Goal: Task Accomplishment & Management: Manage account settings

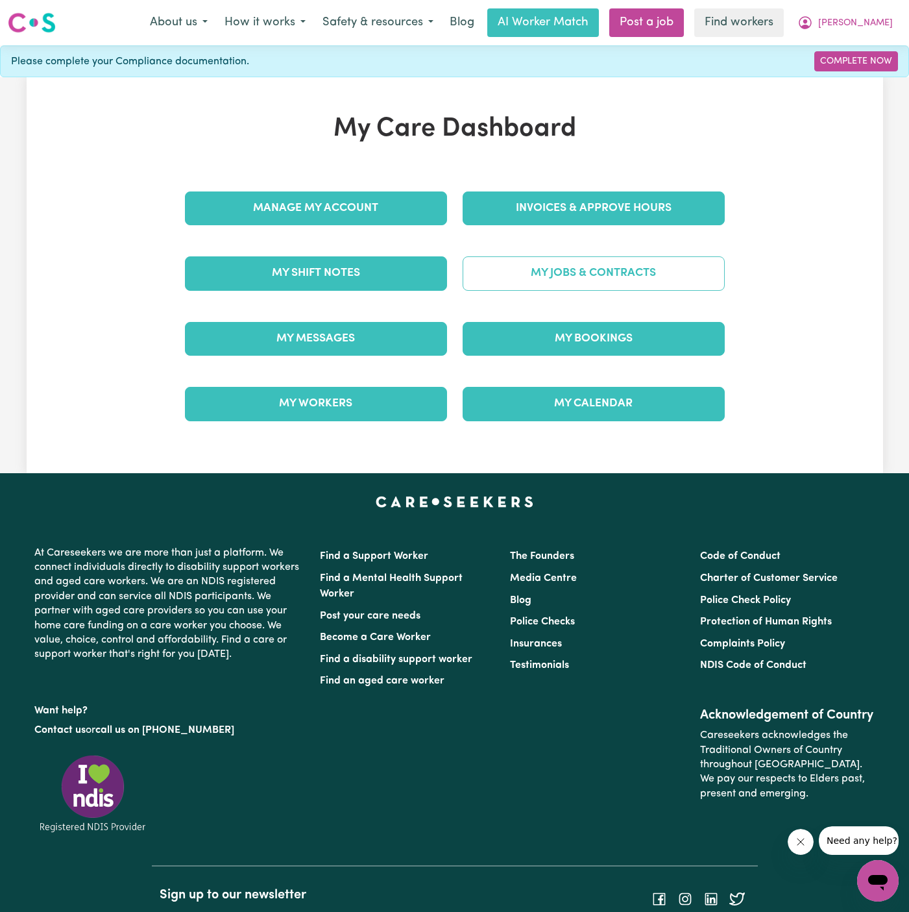
click at [610, 273] on link "My Jobs & Contracts" at bounding box center [594, 273] width 262 height 34
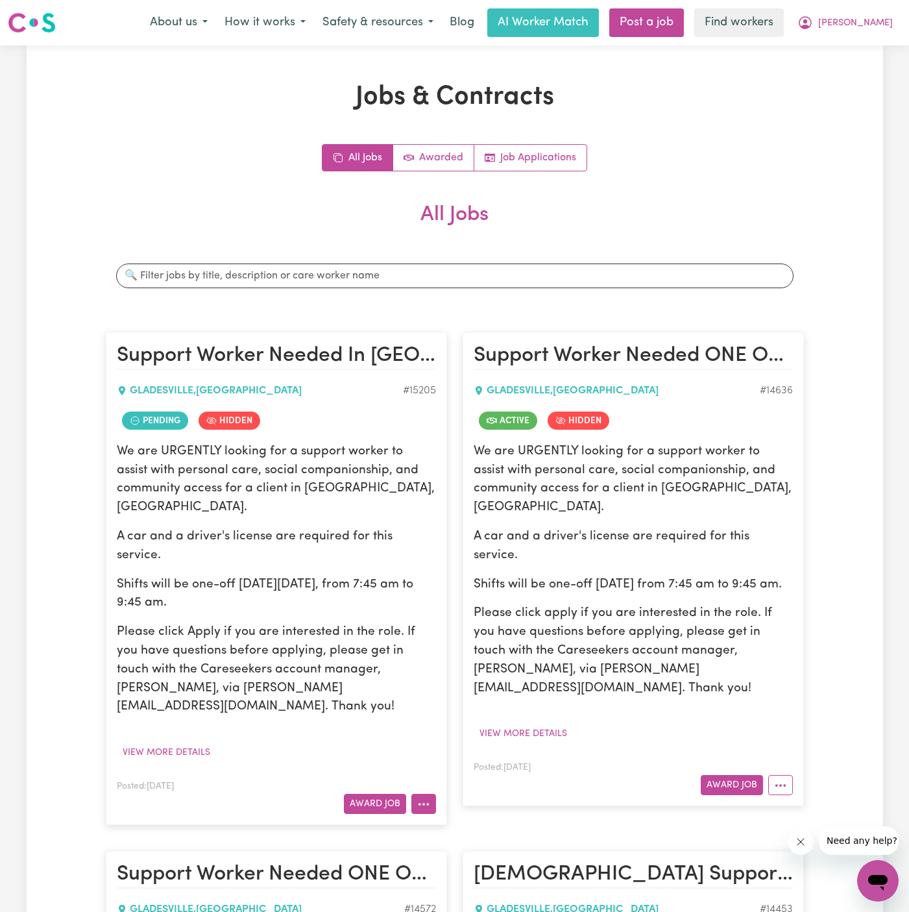
click at [430, 794] on button "More options" at bounding box center [423, 804] width 25 height 20
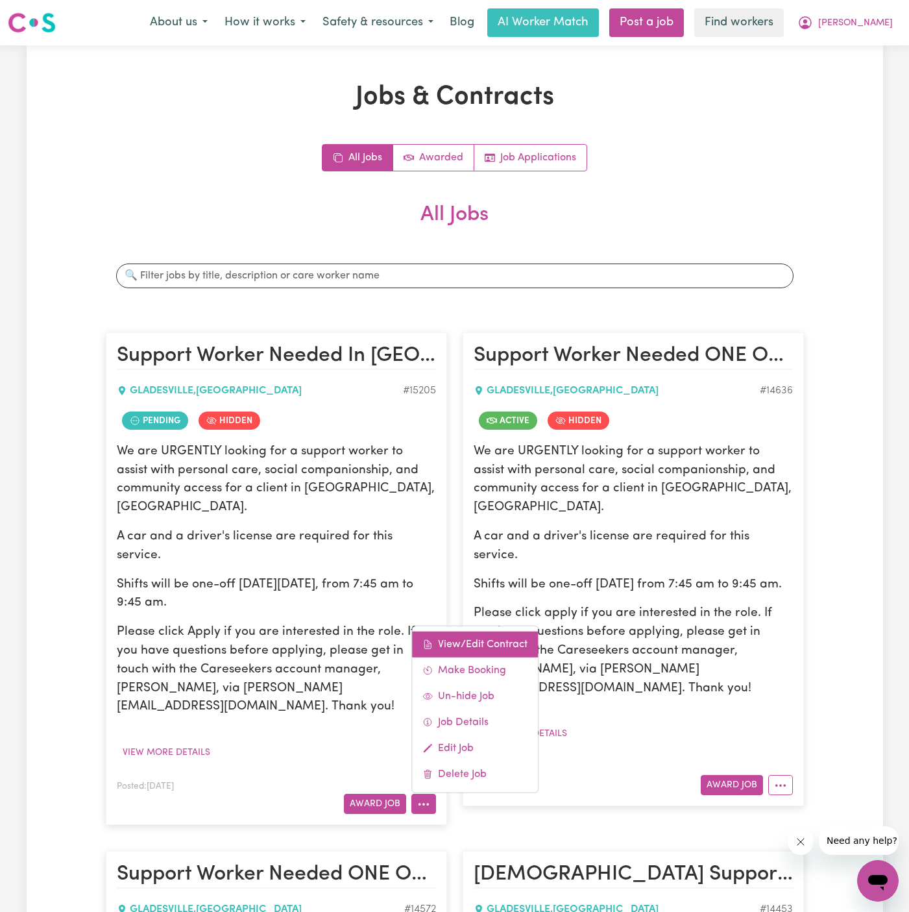
click at [465, 631] on link "View/Edit Contract" at bounding box center [475, 644] width 126 height 26
select select "WEEKDAY_DAYTIME"
select select "COMMUNITY_ACCESS"
select select "ONE"
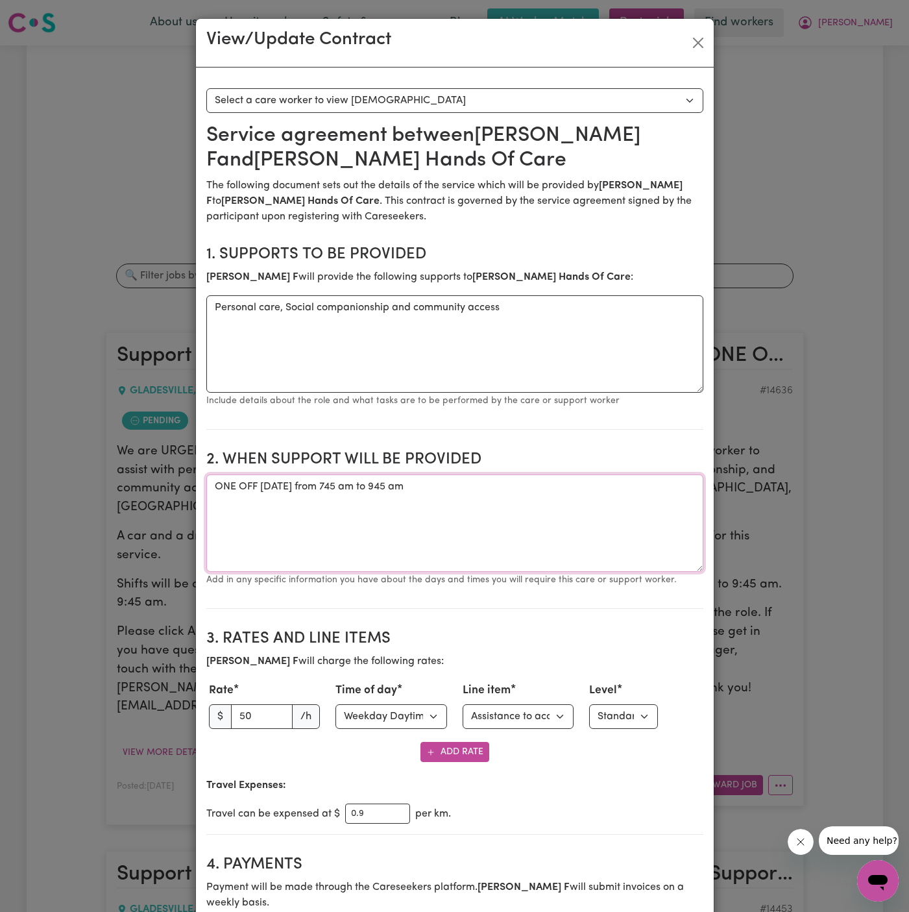
click at [289, 489] on textarea "ONE OFF [DATE] from 745 am to 945 am" at bounding box center [454, 522] width 497 height 97
click at [288, 489] on textarea "ONE OFF [DATE] from 745 am to 945 am" at bounding box center [454, 522] width 497 height 97
